Goal: Navigation & Orientation: Locate item on page

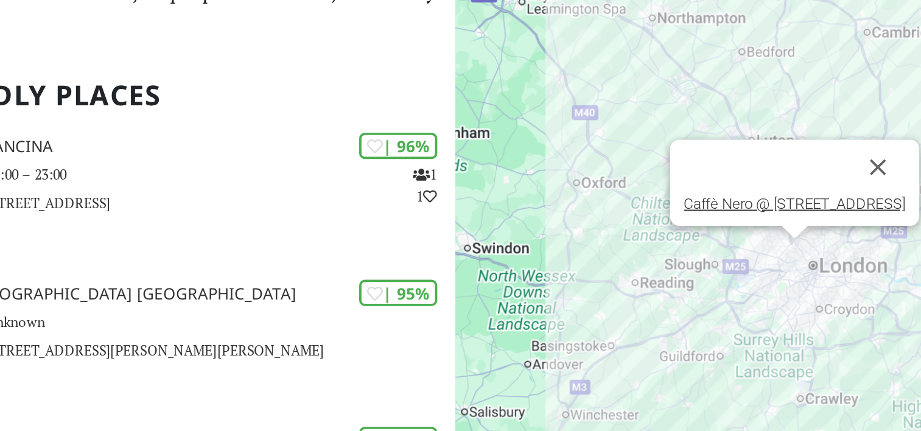
scroll to position [1, 0]
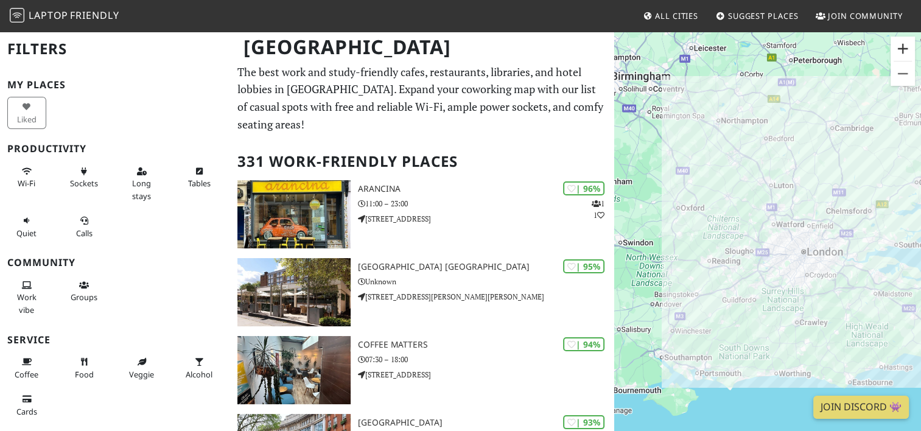
click at [904, 44] on button "Zoom in" at bounding box center [902, 49] width 24 height 24
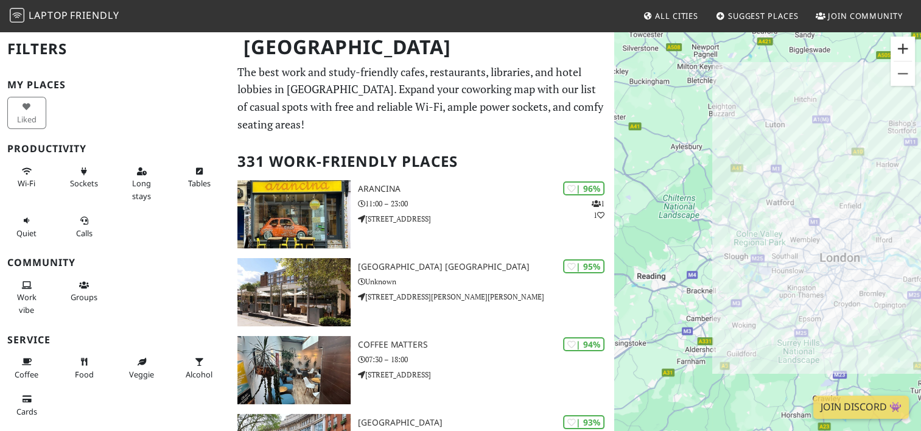
click at [899, 42] on button "Zoom in" at bounding box center [902, 49] width 24 height 24
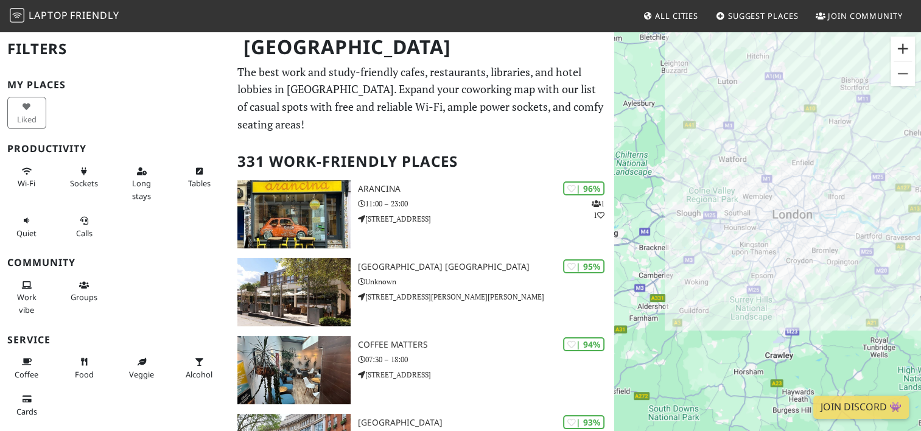
click at [899, 47] on button "Zoom in" at bounding box center [902, 49] width 24 height 24
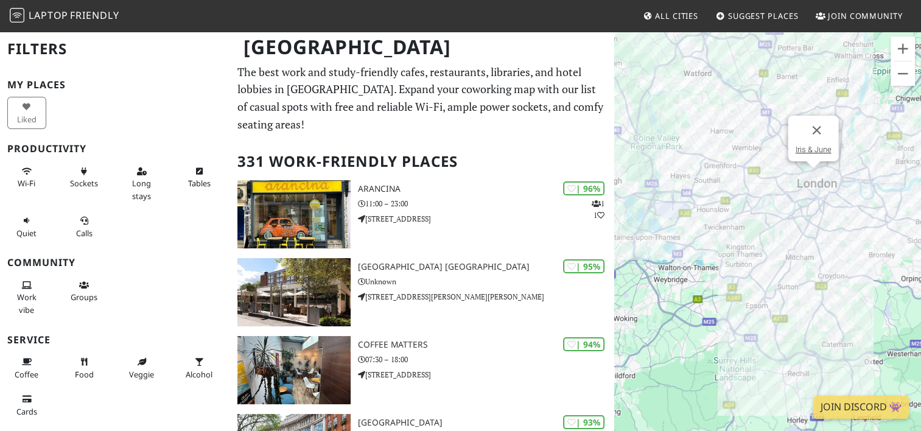
click at [818, 172] on div "To navigate, press the arrow keys. Iris & June" at bounding box center [767, 245] width 307 height 431
click at [908, 46] on button "Zoom in" at bounding box center [902, 49] width 24 height 24
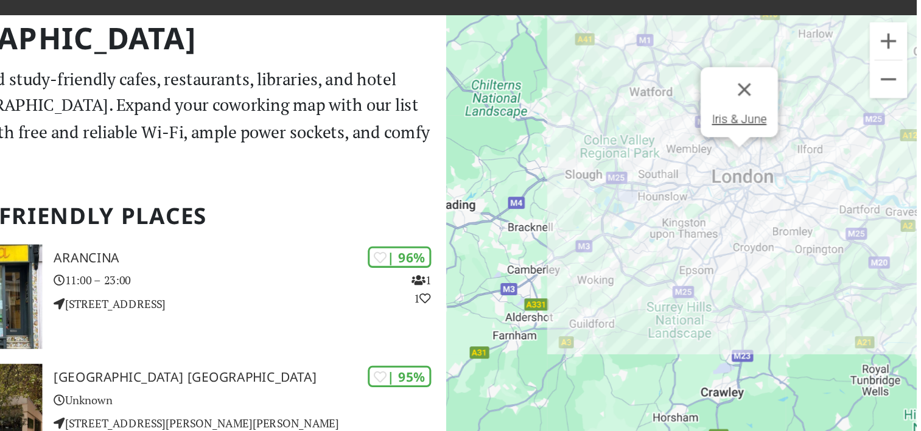
scroll to position [0, 0]
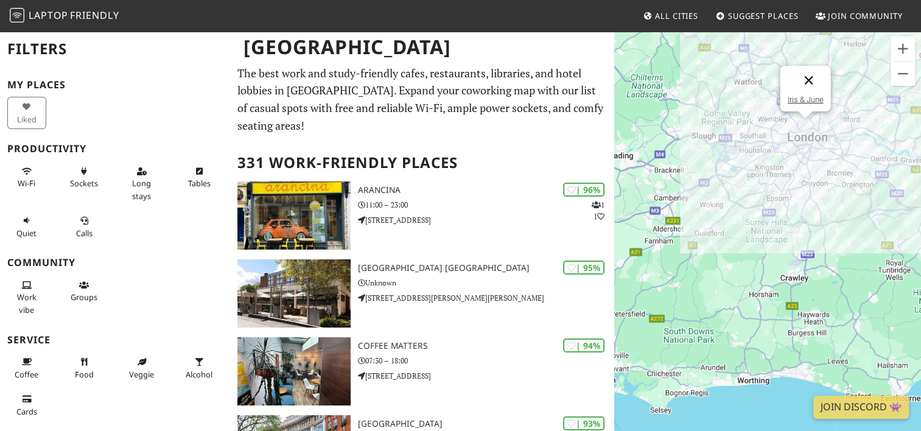
click at [810, 80] on button "Close" at bounding box center [807, 80] width 29 height 29
